Goal: Transaction & Acquisition: Purchase product/service

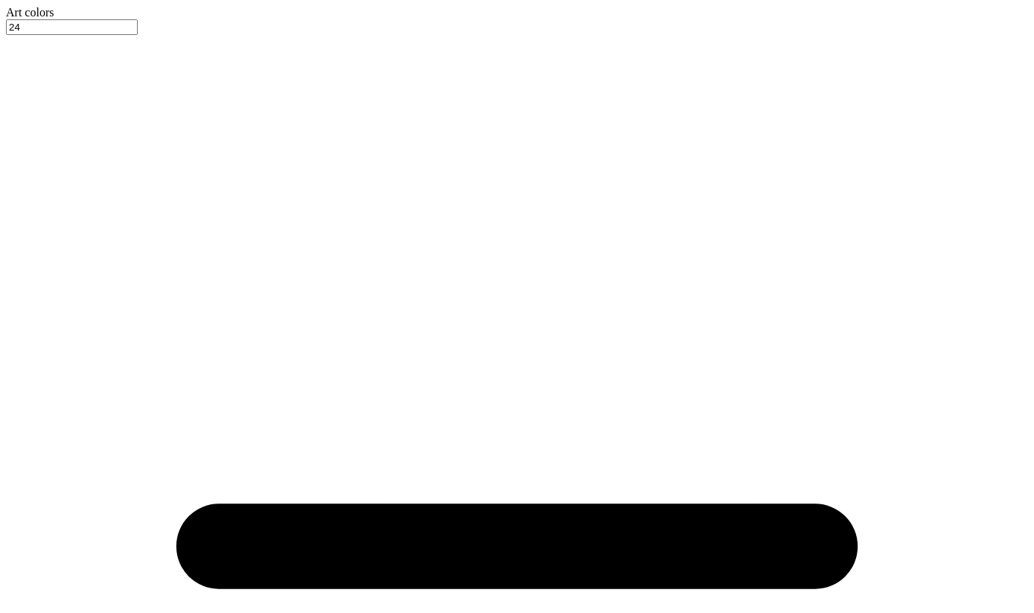
type input "2.55"
click at [54, 19] on div at bounding box center [517, 19] width 1023 height 0
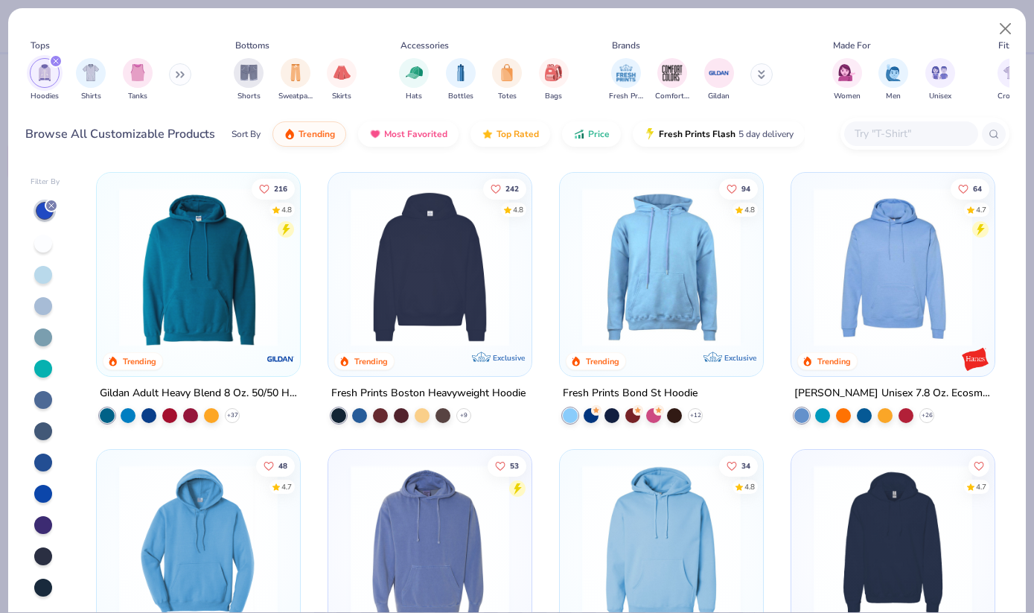
click at [250, 390] on div "Gildan Adult Heavy Blend 8 Oz. 50/50 Hooded Sweatshirt" at bounding box center [198, 393] width 197 height 19
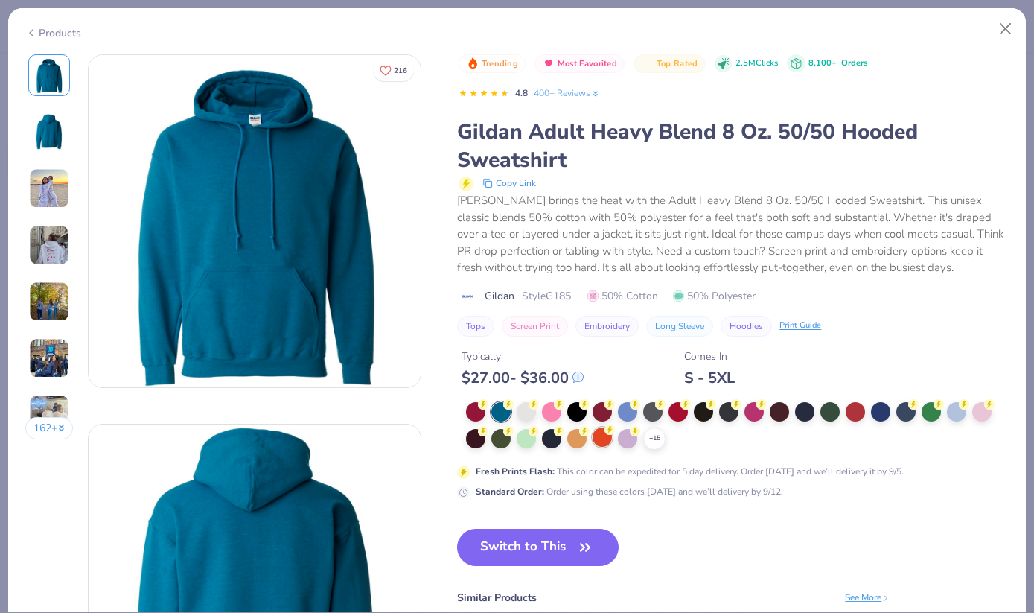
click at [600, 436] on div at bounding box center [602, 436] width 19 height 19
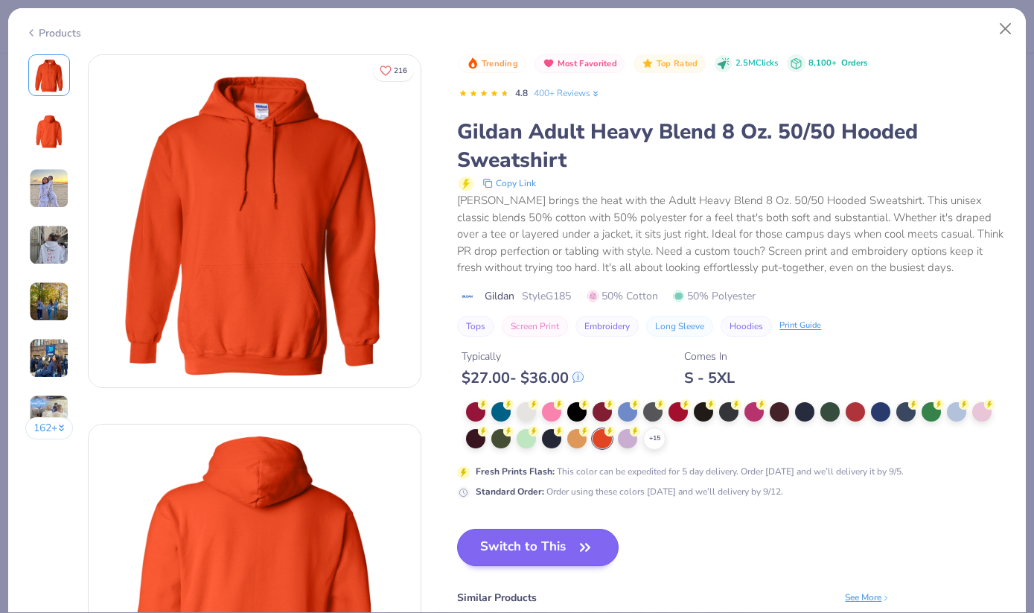
click at [546, 560] on button "Switch to This" at bounding box center [538, 547] width 162 height 37
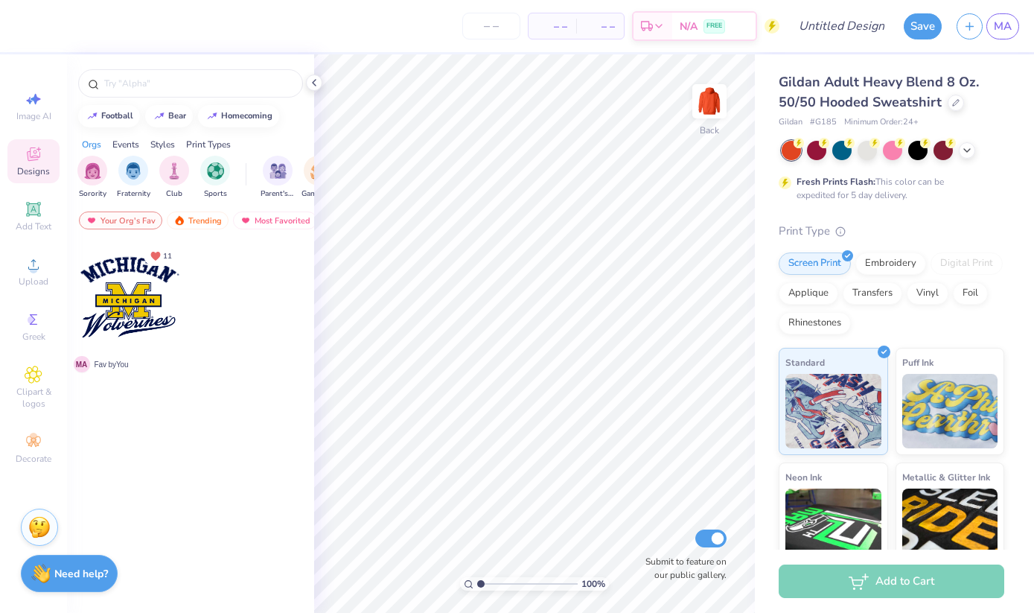
click at [171, 147] on div "Styles" at bounding box center [162, 144] width 25 height 13
click at [207, 144] on div "Print Types" at bounding box center [208, 144] width 45 height 13
click at [93, 144] on div "Orgs" at bounding box center [91, 144] width 19 height 13
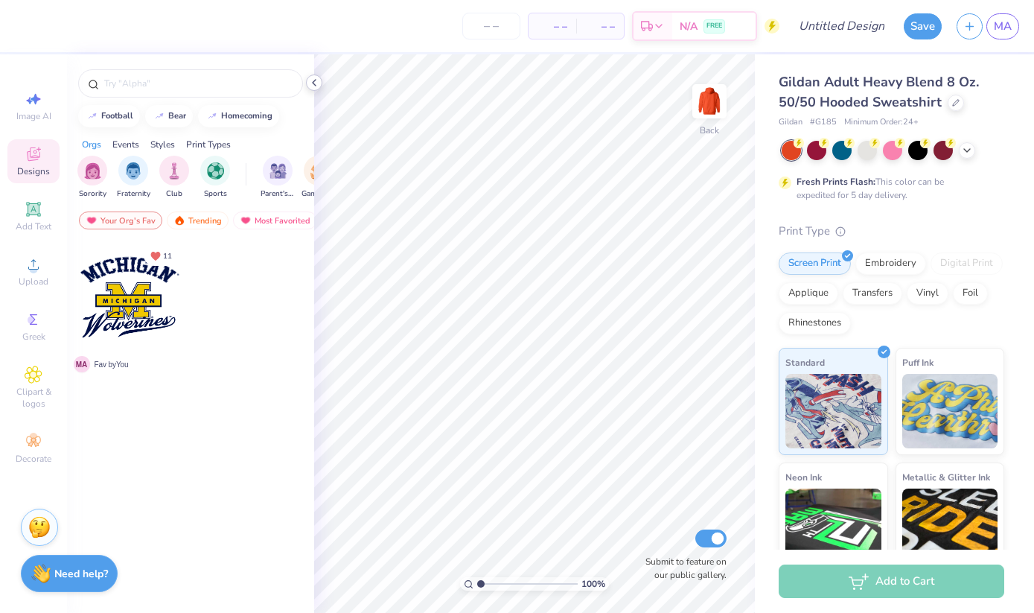
click at [316, 84] on icon at bounding box center [314, 83] width 12 height 12
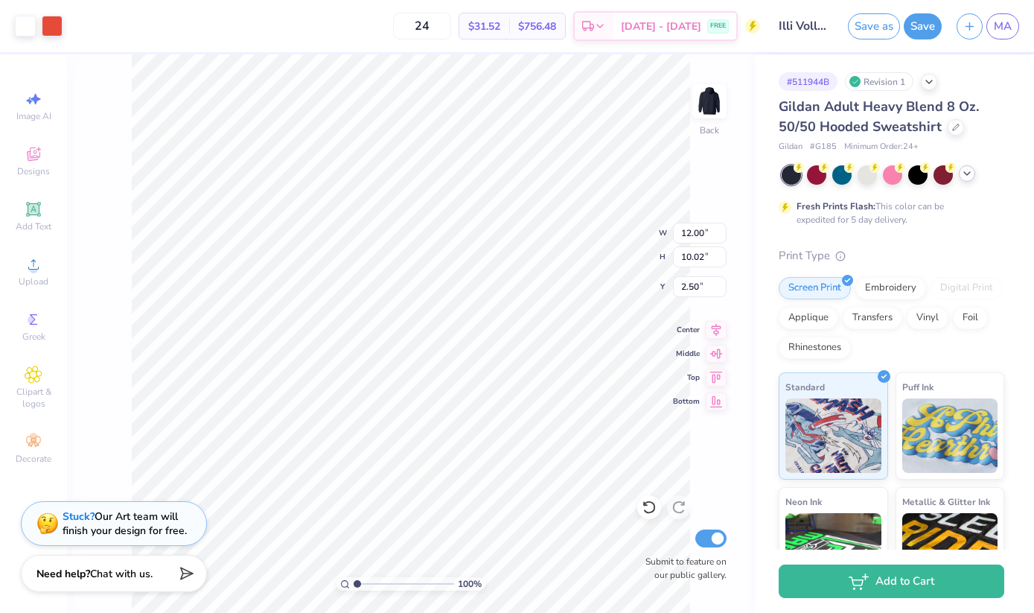
click at [970, 174] on icon at bounding box center [967, 174] width 12 height 12
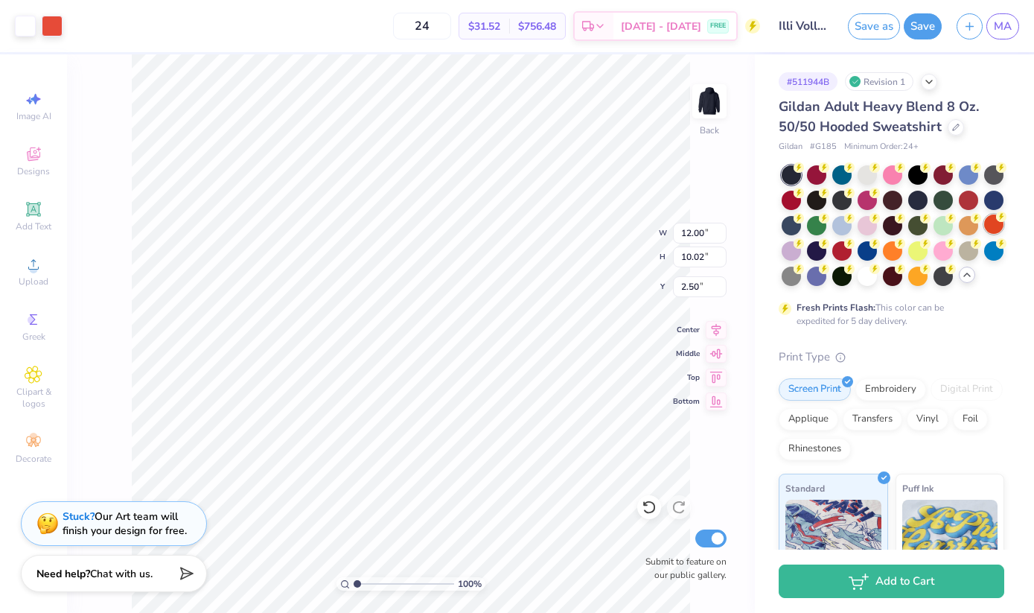
click at [985, 234] on div at bounding box center [994, 223] width 19 height 19
click at [45, 22] on div at bounding box center [52, 24] width 21 height 21
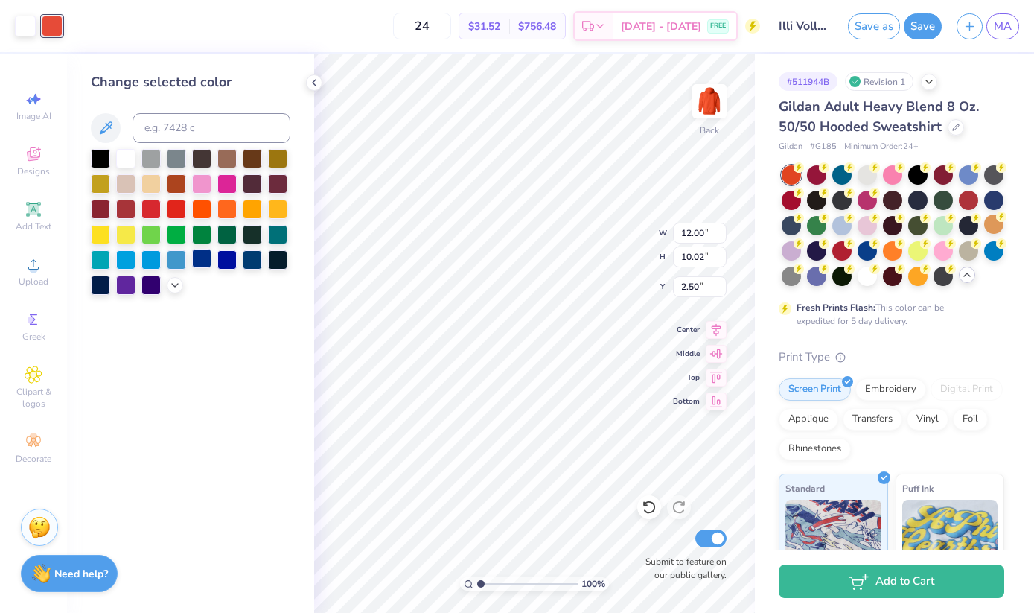
click at [204, 266] on div at bounding box center [201, 258] width 19 height 19
click at [147, 290] on div at bounding box center [151, 283] width 19 height 19
click at [98, 289] on div at bounding box center [100, 283] width 19 height 19
click at [111, 124] on icon at bounding box center [106, 128] width 18 height 18
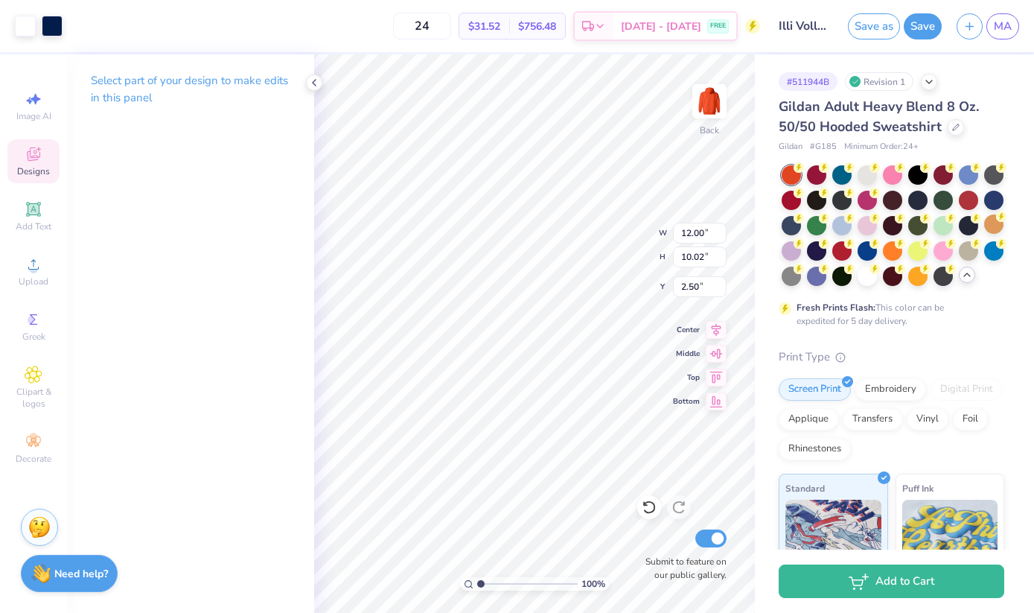
click at [42, 169] on span "Designs" at bounding box center [33, 171] width 33 height 12
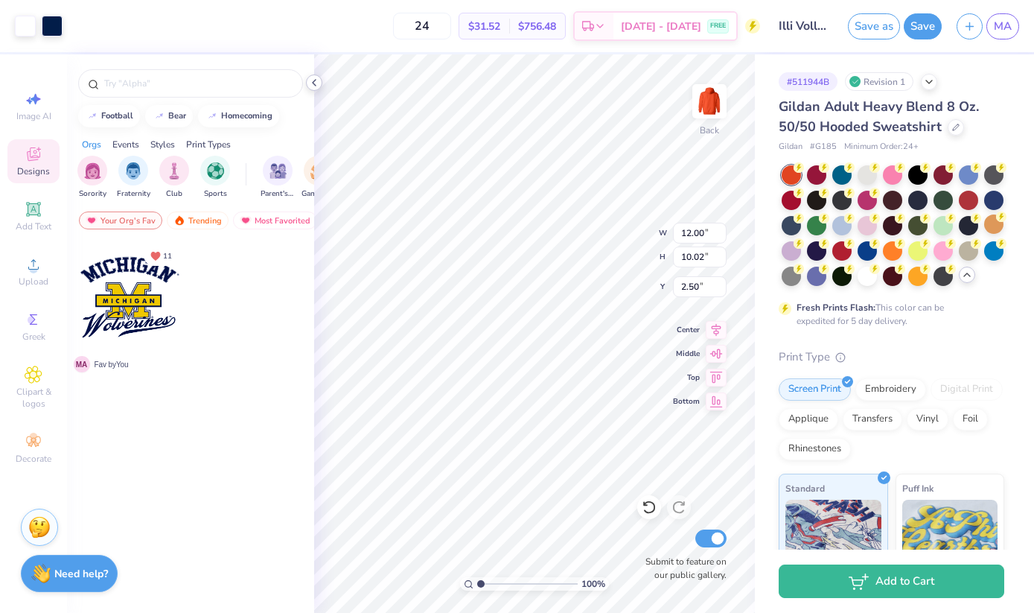
click at [314, 84] on polyline at bounding box center [314, 83] width 3 height 6
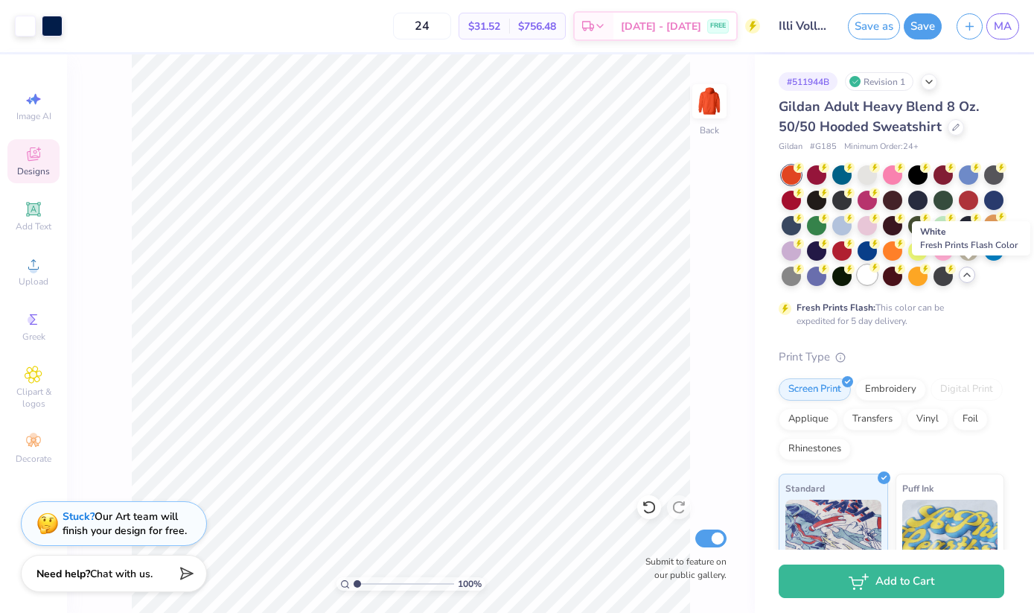
click at [877, 276] on div at bounding box center [867, 274] width 19 height 19
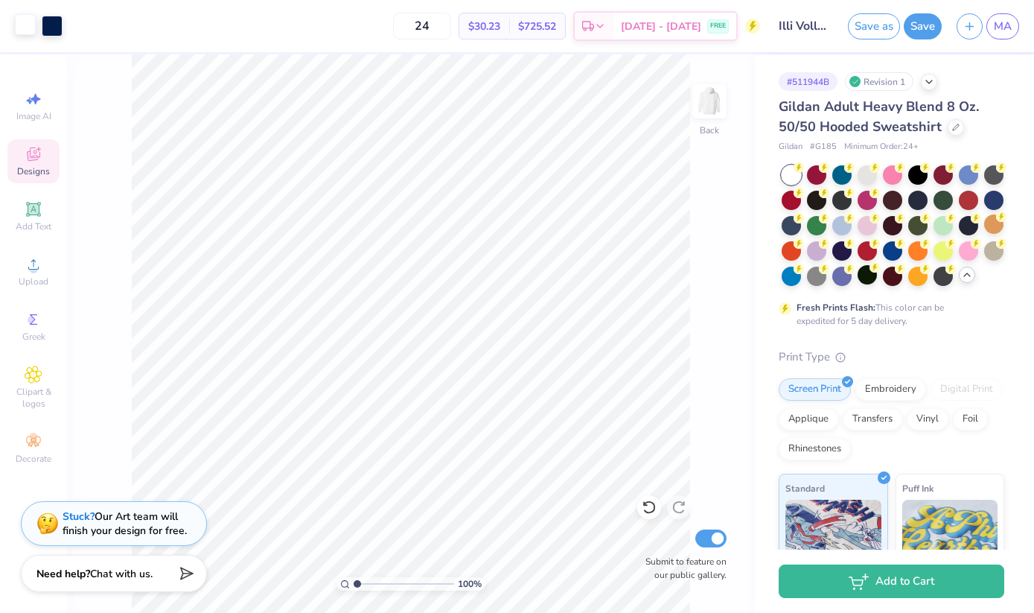
click at [28, 26] on div at bounding box center [25, 24] width 21 height 21
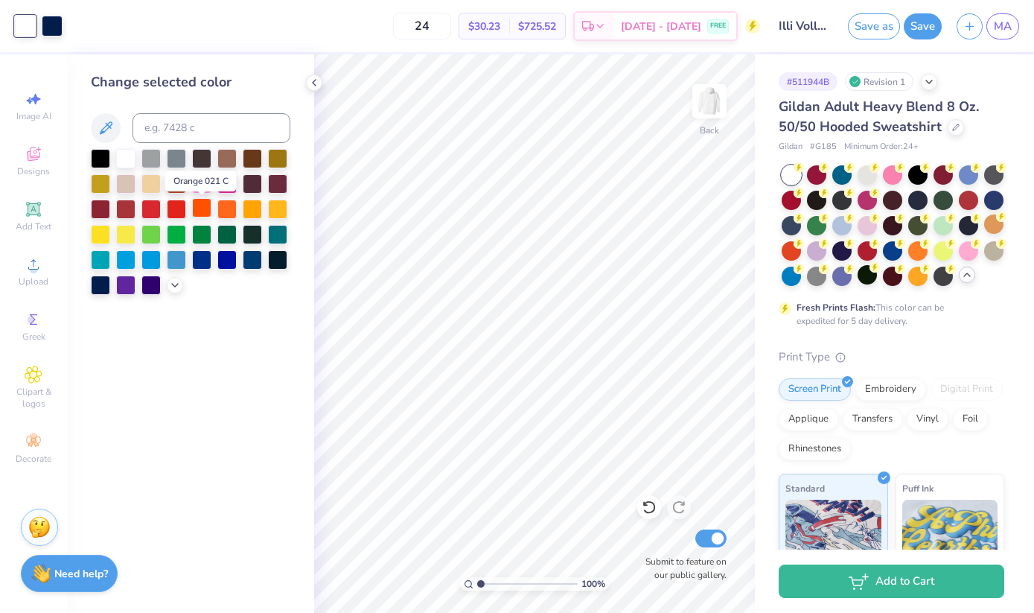
click at [200, 214] on div at bounding box center [201, 207] width 19 height 19
click at [103, 285] on div at bounding box center [100, 283] width 19 height 19
click at [48, 25] on div "24 $28.83 Per Item $691.92 Total Est. Delivery Sep 9 - 12 FREE" at bounding box center [401, 26] width 717 height 52
click at [65, 25] on div "24 $28.83 Per Item $691.92 Total Est. Delivery Sep 9 - 12 FREE" at bounding box center [401, 26] width 717 height 52
click at [44, 25] on div "24 $28.83 Per Item $691.92 Total Est. Delivery Sep 9 - 12 FREE" at bounding box center [401, 26] width 717 height 52
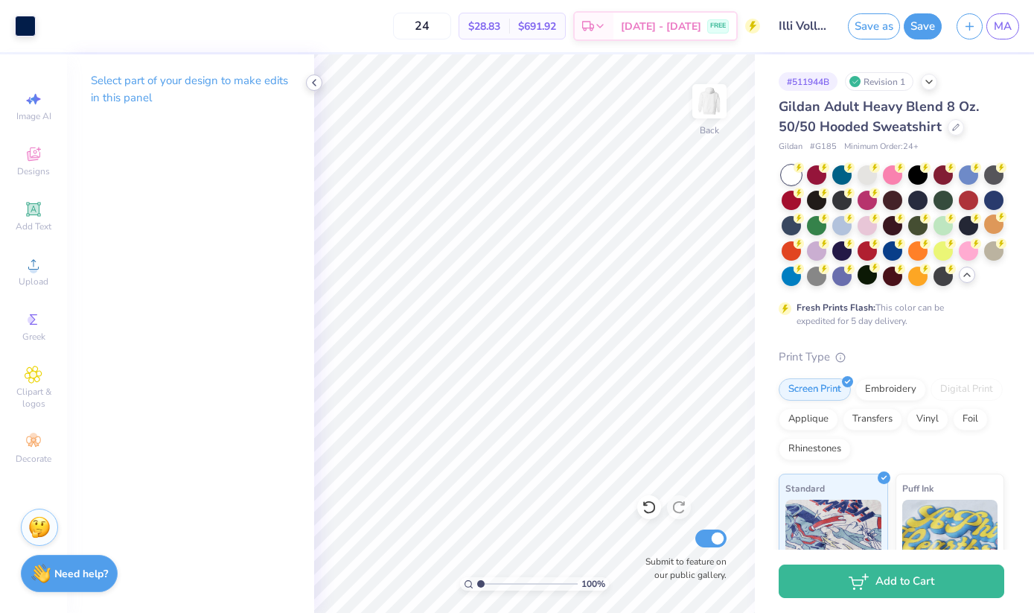
click at [314, 81] on polyline at bounding box center [314, 83] width 3 height 6
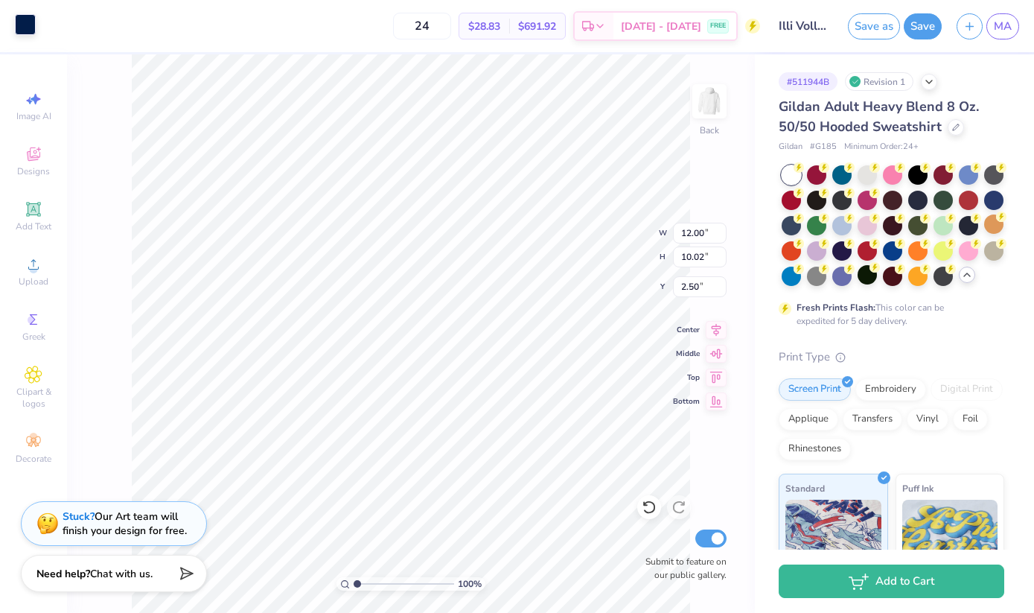
click at [33, 25] on div at bounding box center [25, 24] width 21 height 21
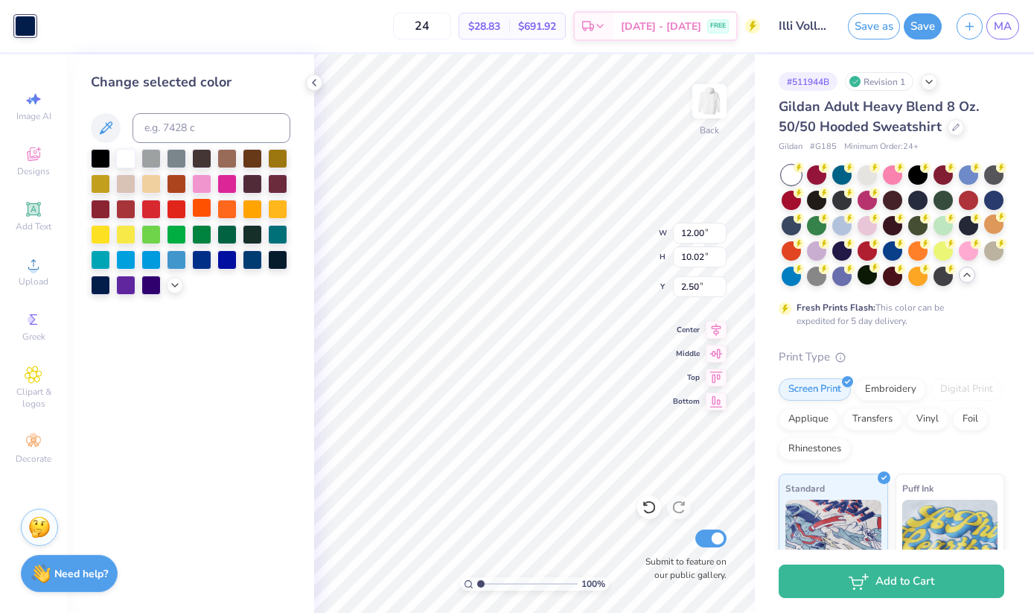
click at [200, 216] on div at bounding box center [201, 207] width 19 height 19
click at [115, 128] on button at bounding box center [106, 128] width 30 height 30
click at [107, 285] on div at bounding box center [100, 283] width 19 height 19
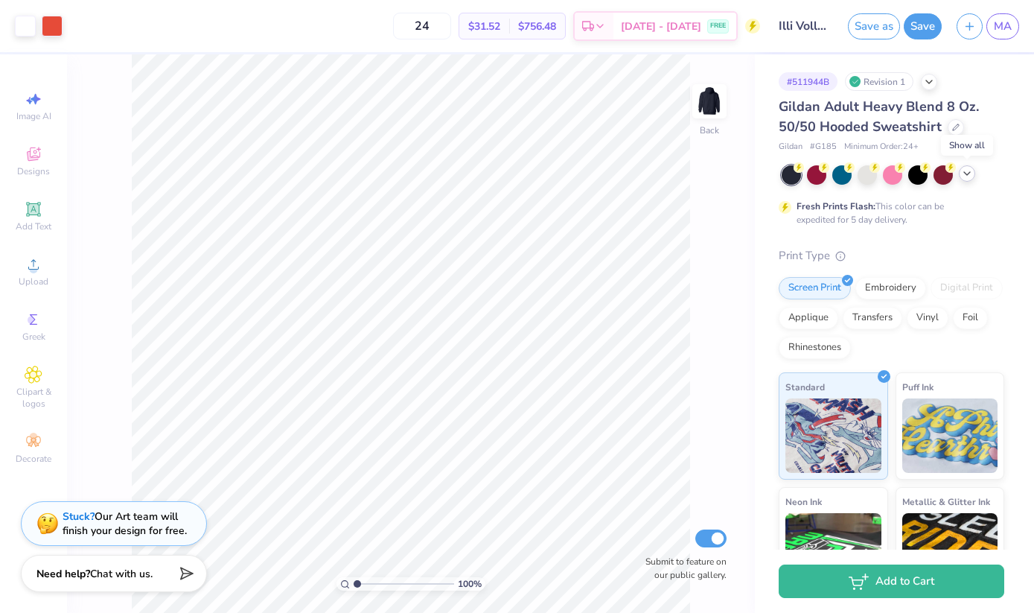
click at [970, 175] on icon at bounding box center [967, 174] width 12 height 12
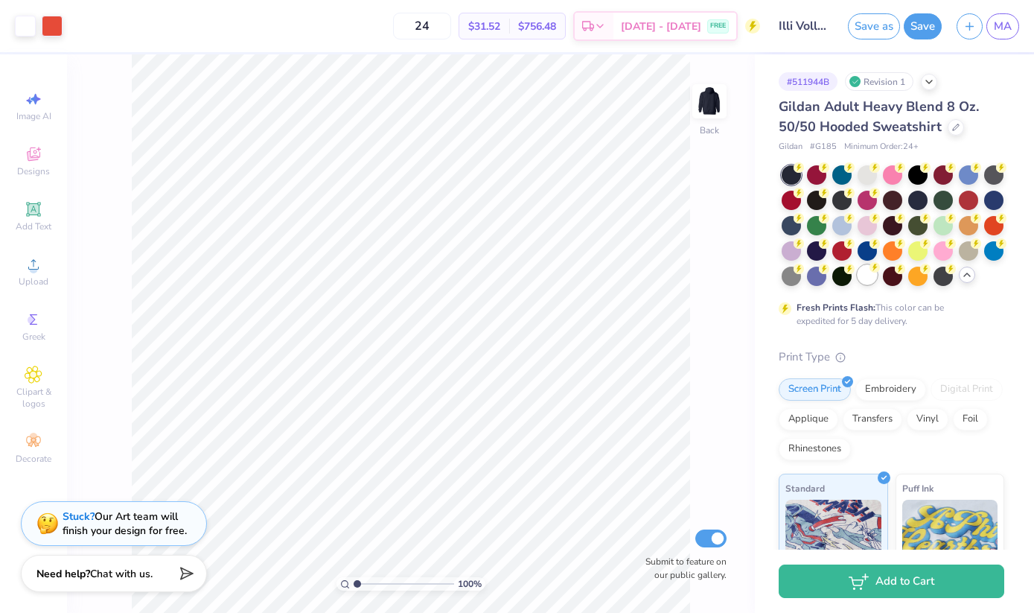
click at [880, 270] on circle at bounding box center [875, 267] width 10 height 10
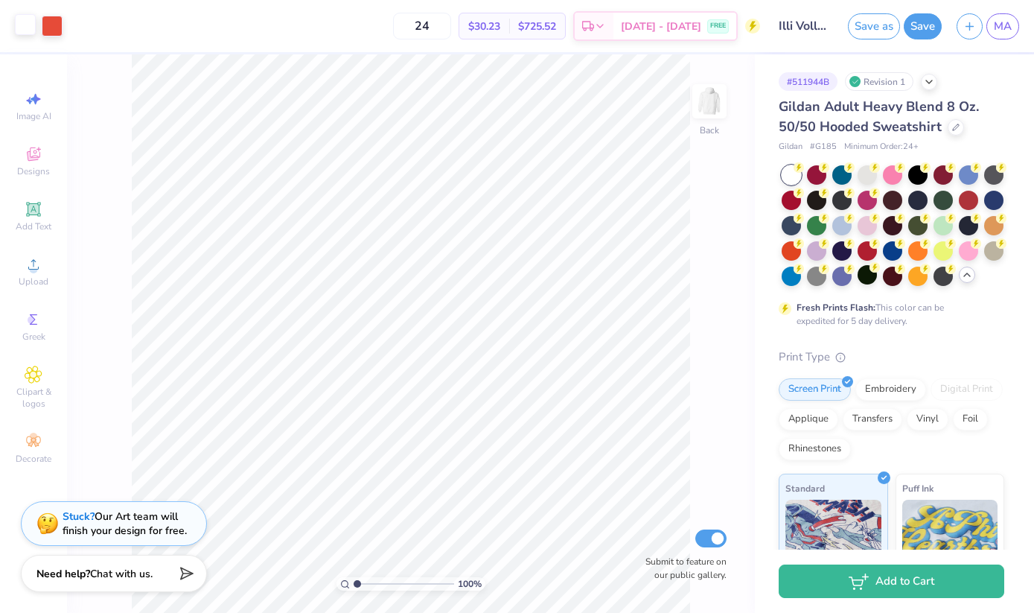
click at [29, 31] on div at bounding box center [25, 24] width 21 height 21
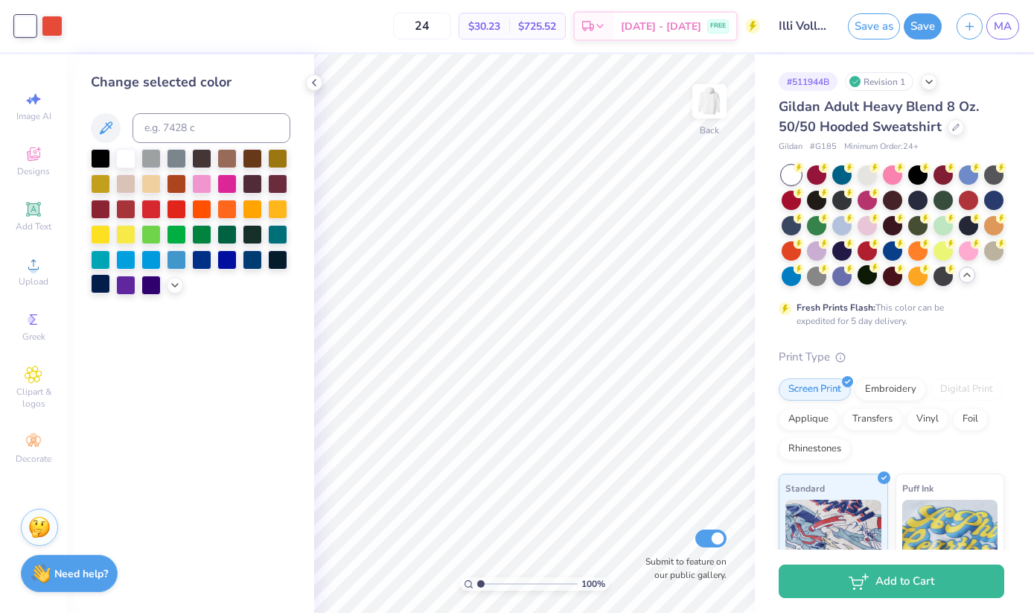
click at [103, 288] on div at bounding box center [100, 283] width 19 height 19
click at [867, 177] on div at bounding box center [867, 173] width 19 height 19
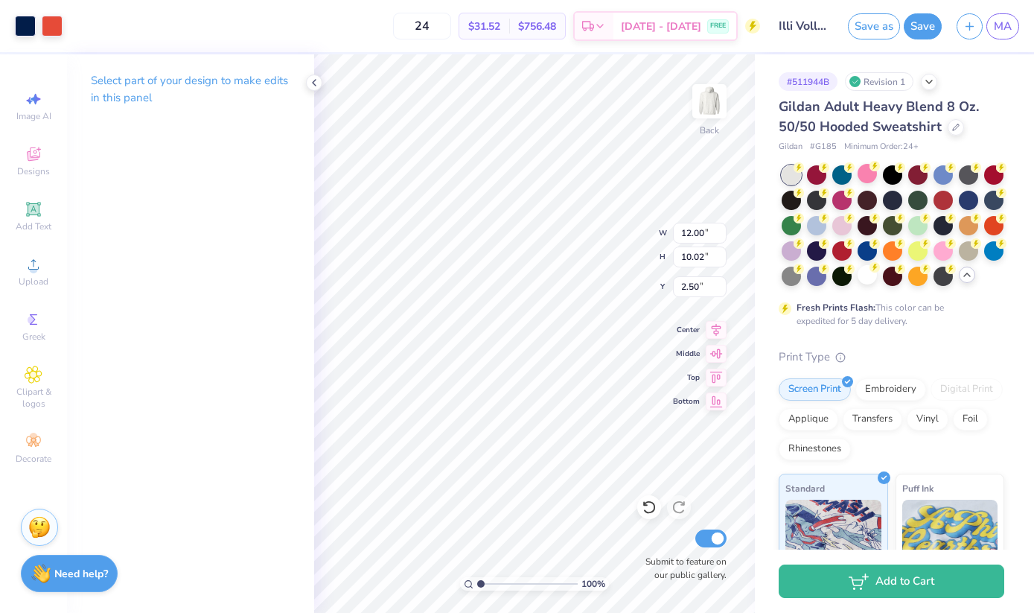
type input "2.24"
click at [314, 80] on icon at bounding box center [314, 83] width 12 height 12
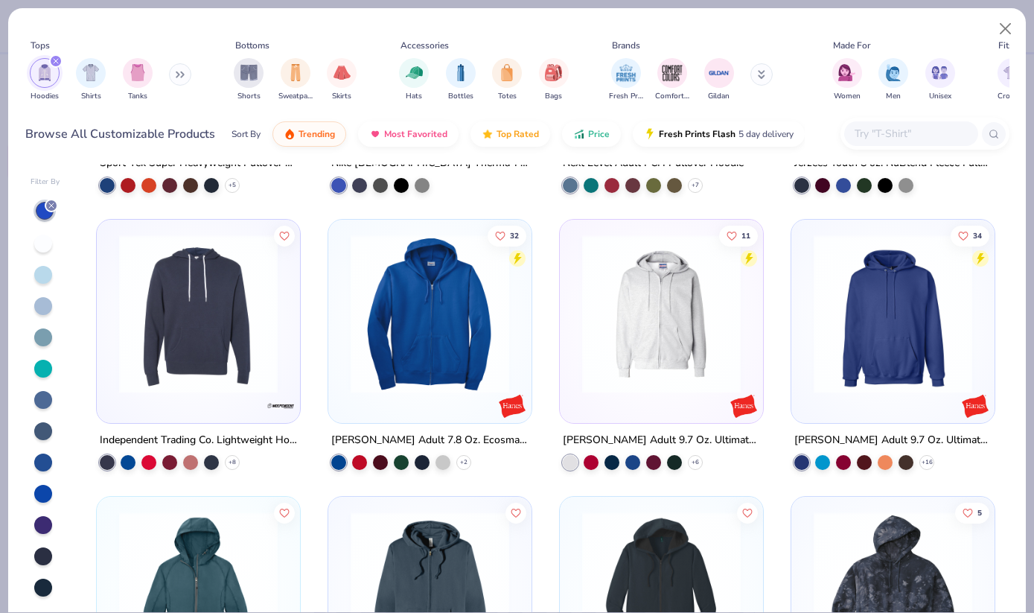
scroll to position [2404, 0]
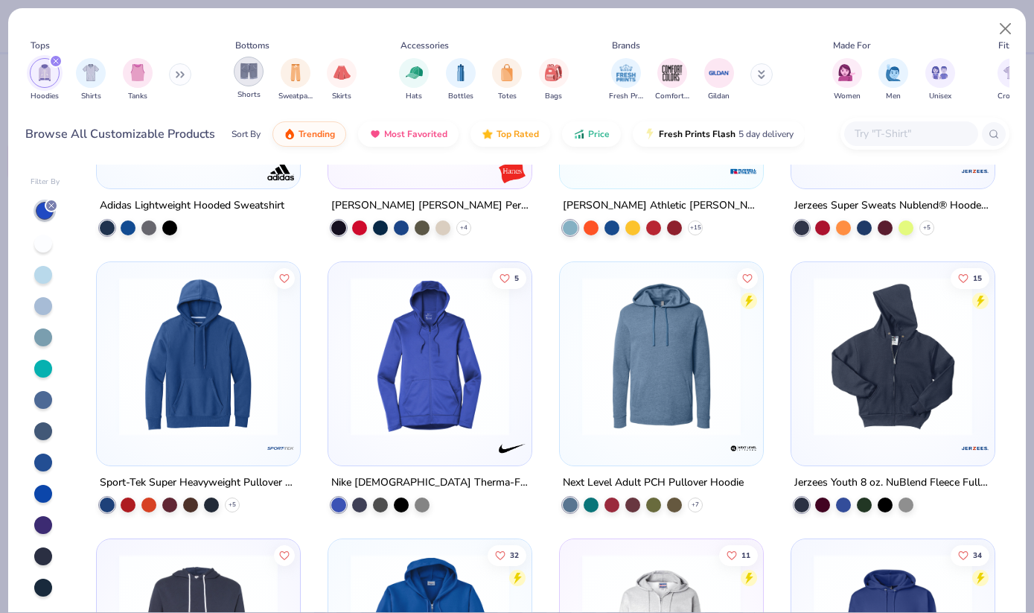
click at [253, 69] on img "filter for Shorts" at bounding box center [249, 71] width 17 height 17
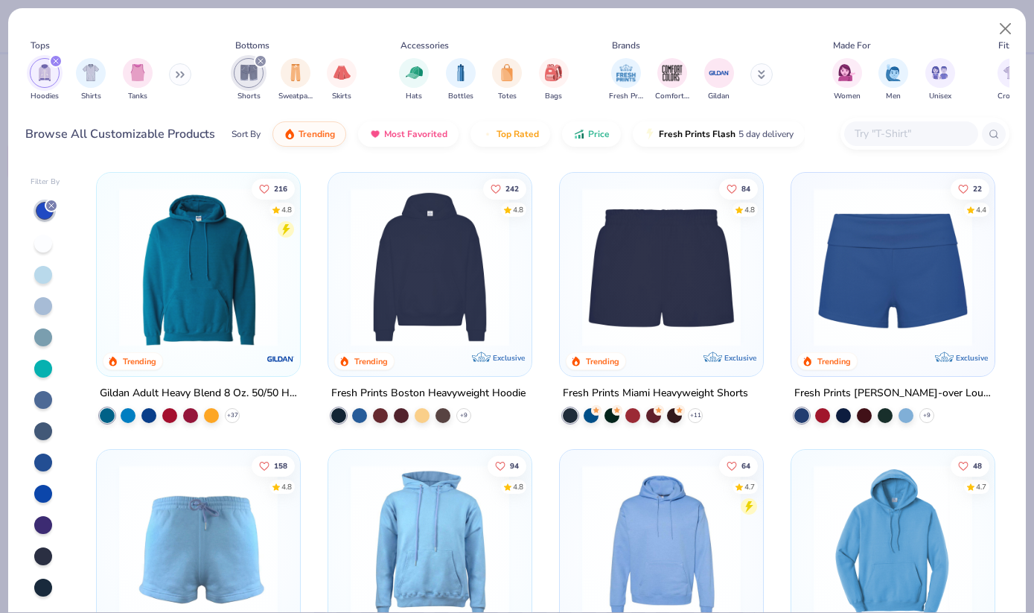
scroll to position [24, 0]
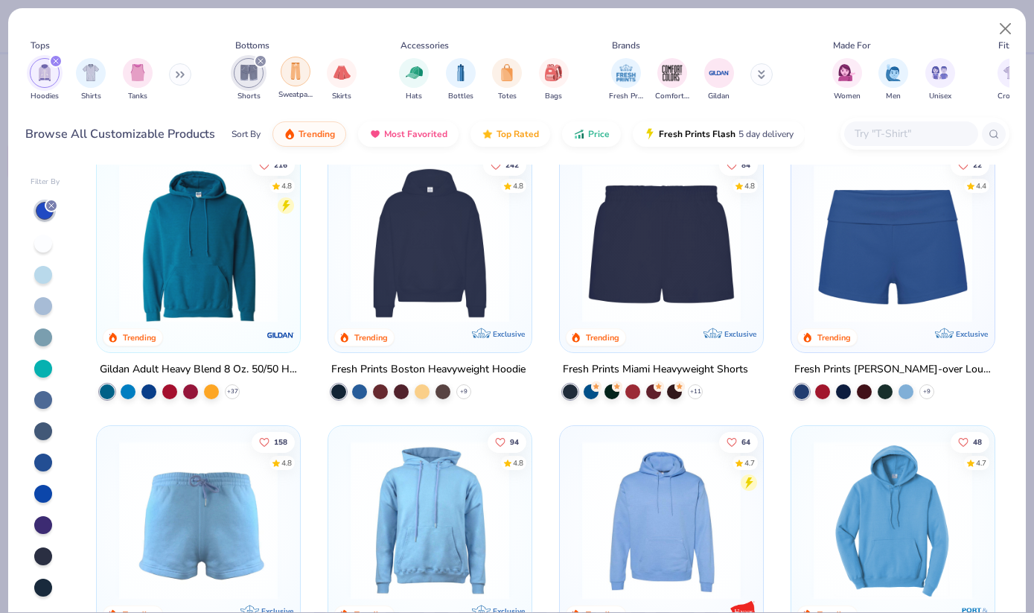
click at [294, 75] on img "filter for Sweatpants" at bounding box center [295, 71] width 16 height 17
